Goal: Information Seeking & Learning: Learn about a topic

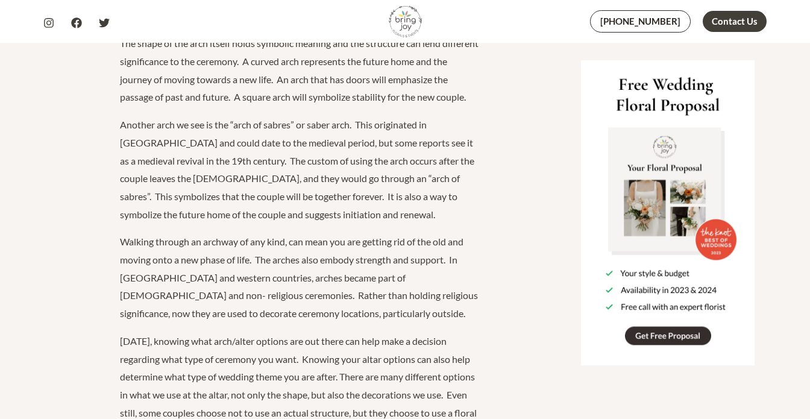
scroll to position [1694, 0]
drag, startPoint x: 319, startPoint y: 143, endPoint x: 361, endPoint y: 141, distance: 42.3
click at [363, 142] on p "Another arch we see is the “arch of sabres” or saber arch. This originated in […" at bounding box center [300, 168] width 361 height 107
copy p "saber arch"
click at [423, 167] on p "Another arch we see is the “arch of sabres” or saber arch. This originated in […" at bounding box center [300, 168] width 361 height 107
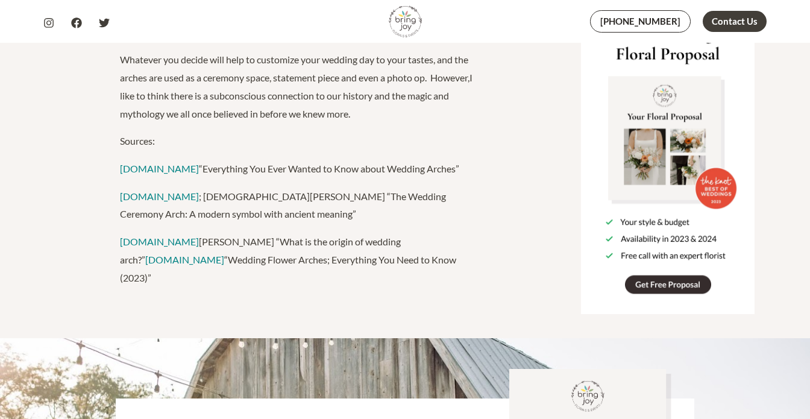
scroll to position [3363, 0]
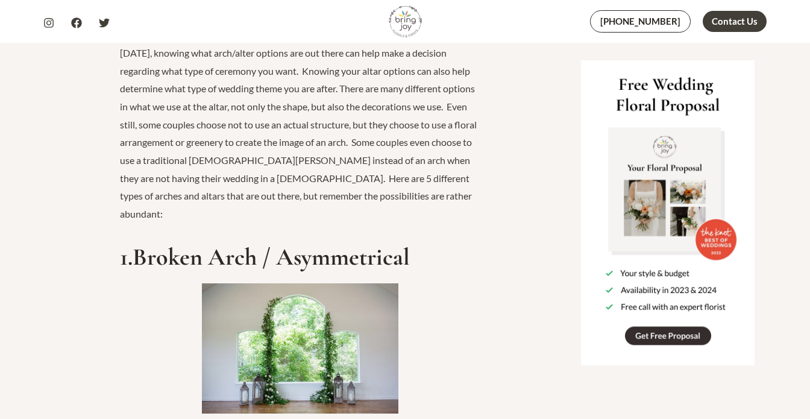
scroll to position [2002, 0]
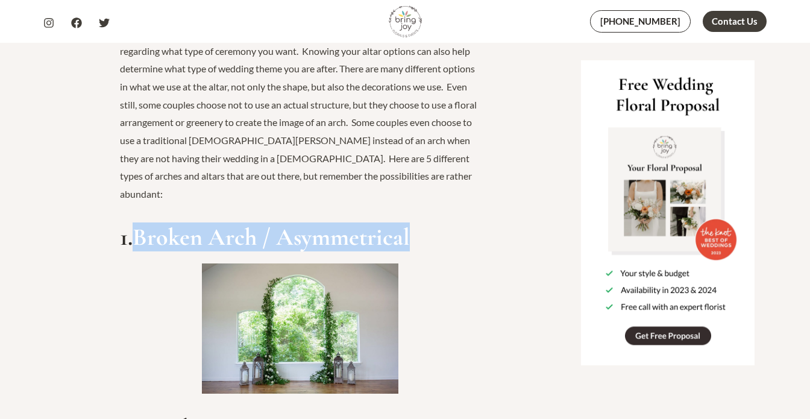
drag, startPoint x: 146, startPoint y: 251, endPoint x: 519, endPoint y: 251, distance: 372.5
click at [519, 251] on article "5 Types of Wedding Arches and Altars with a Brief History By [PERSON_NAME] / [D…" at bounding box center [299, 14] width 489 height 3849
copy strong "Broken Arch / Asymmetrical"
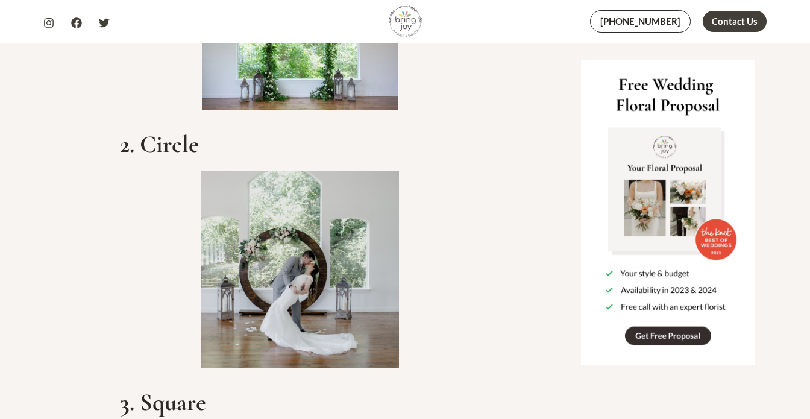
scroll to position [2264, 0]
